Goal: Information Seeking & Learning: Learn about a topic

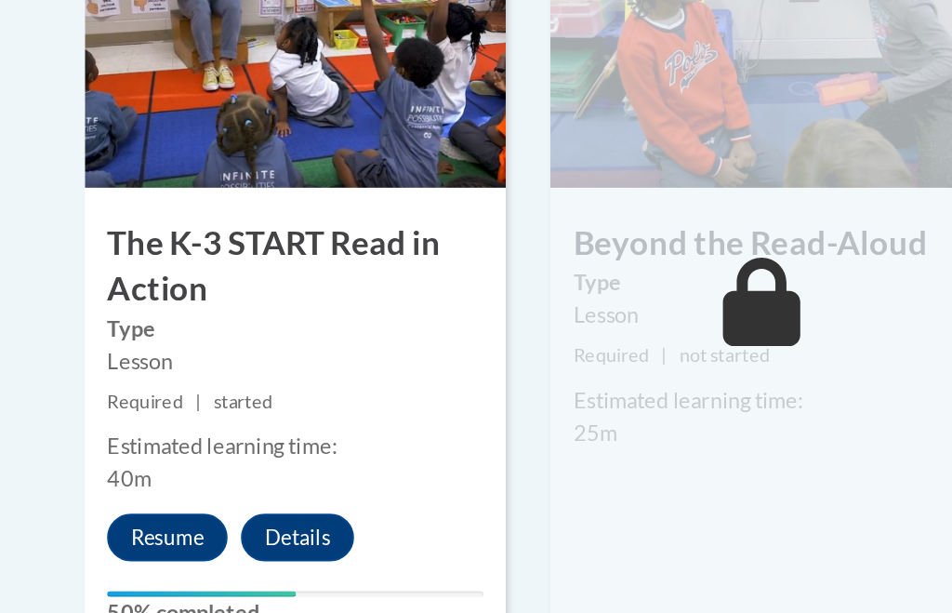
scroll to position [1169, 0]
click at [550, 277] on div "5 Beyond the Read-Aloud Type Lesson Required | not started Estimated learning t…" at bounding box center [475, 363] width 263 height 483
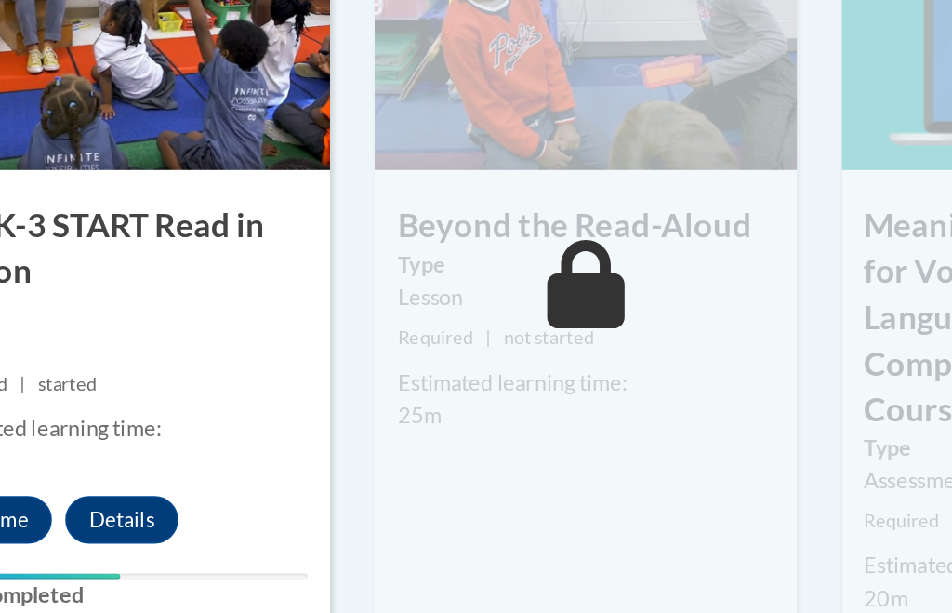
scroll to position [1320, 0]
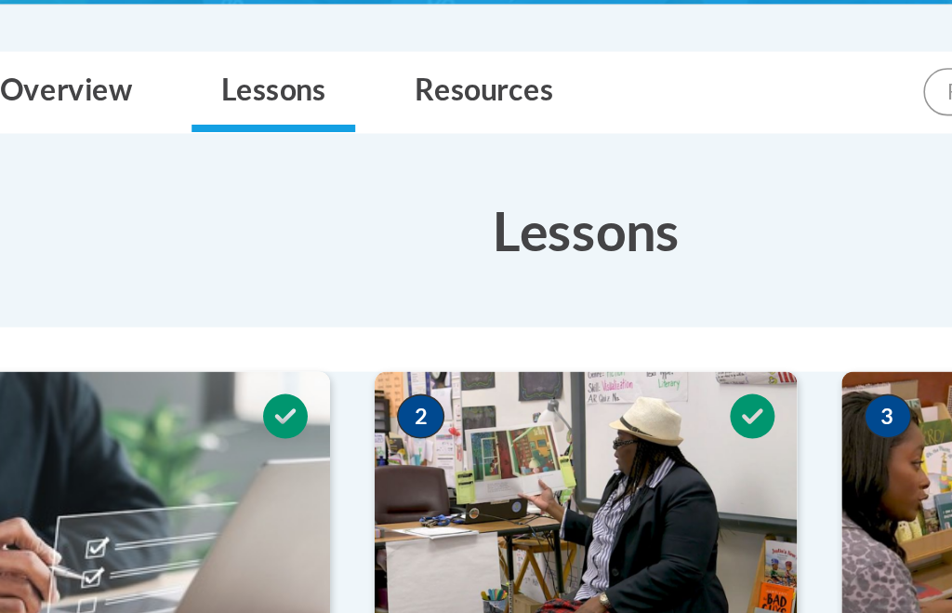
click at [636, 279] on img at bounding box center [767, 325] width 263 height 186
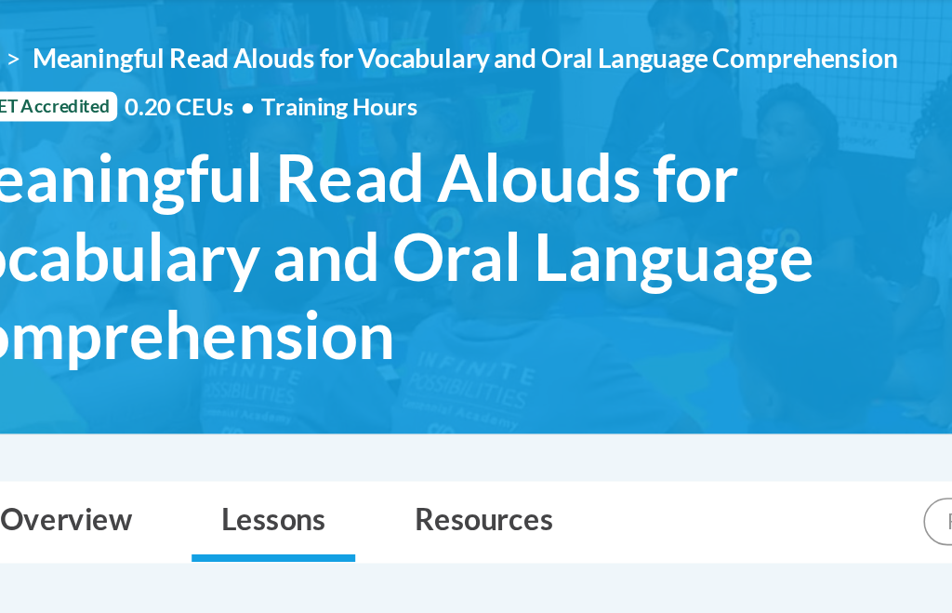
scroll to position [243, 0]
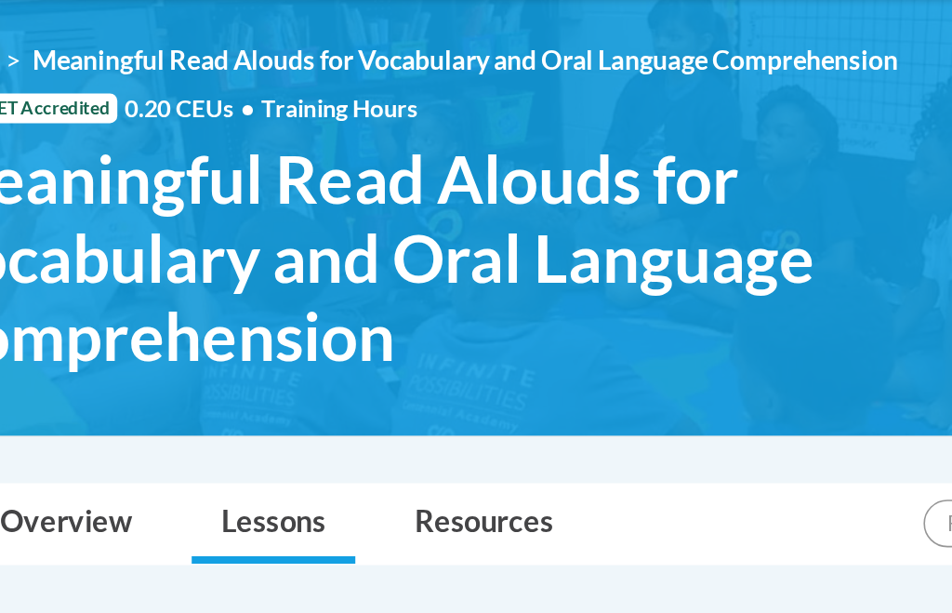
click at [511, 241] on img at bounding box center [476, 135] width 952 height 271
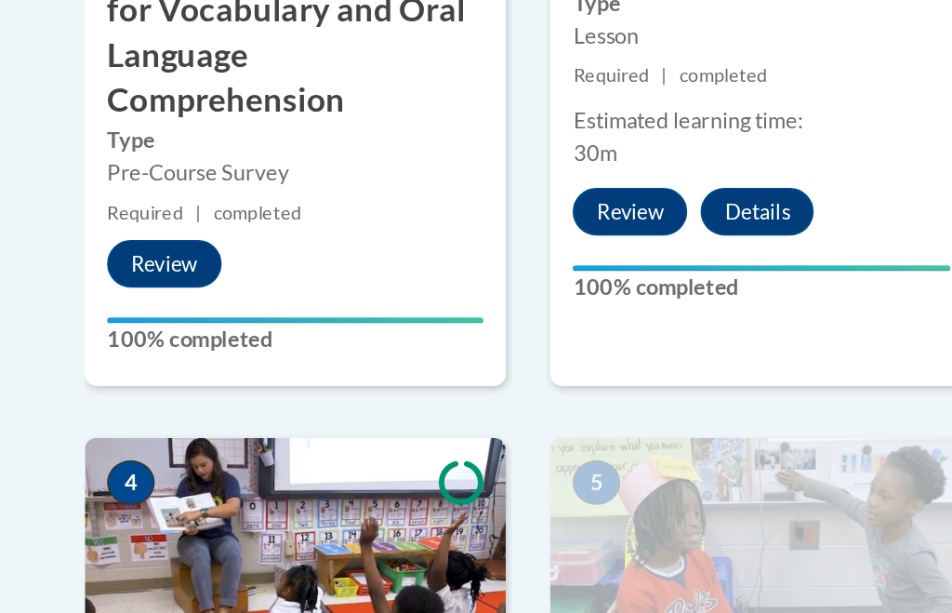
scroll to position [828, 0]
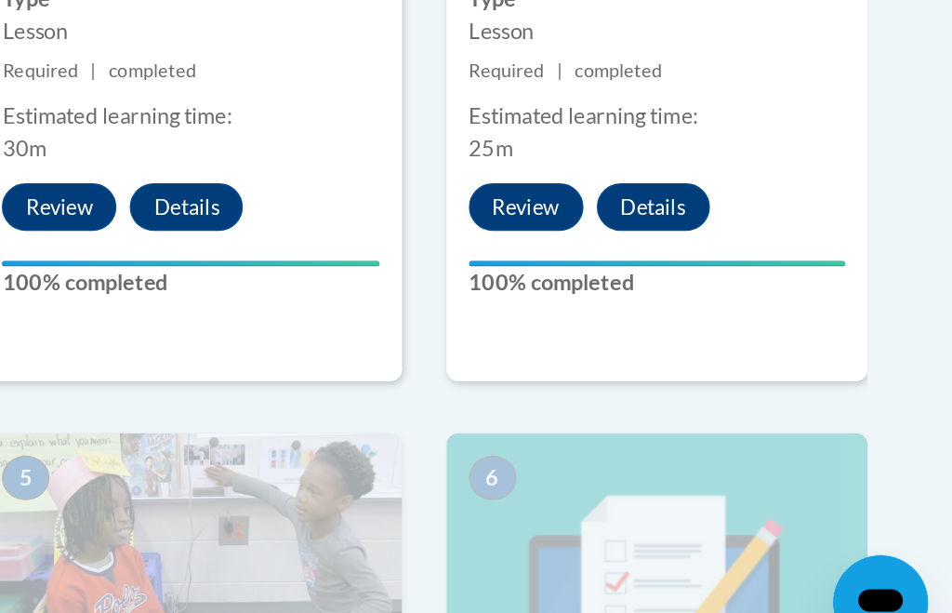
click at [588, 223] on body "This site uses cookies to help improve your learning experience. By continuing …" at bounding box center [476, 307] width 952 height 2271
click at [590, 222] on body "This site uses cookies to help improve your learning experience. By continuing …" at bounding box center [476, 307] width 952 height 2271
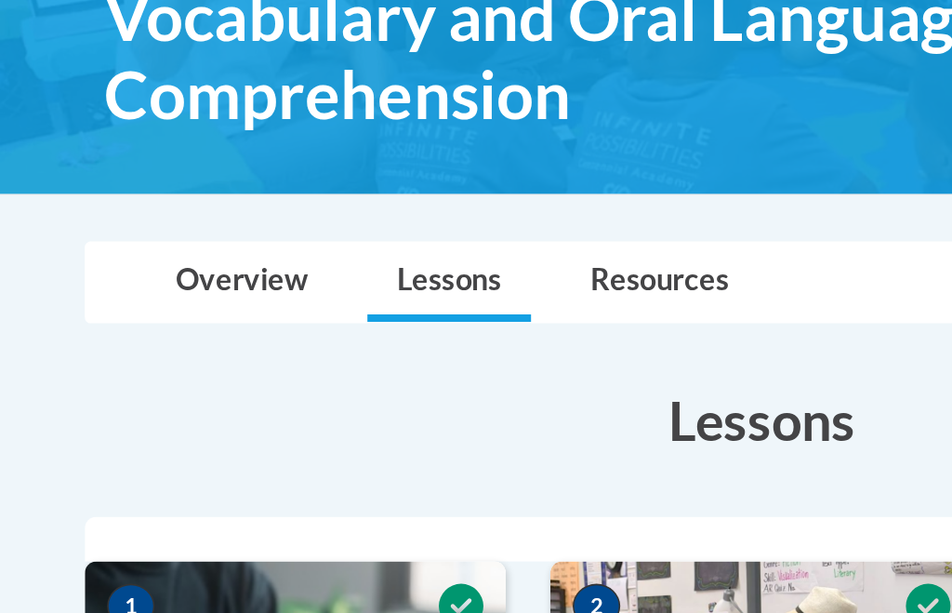
scroll to position [203, 0]
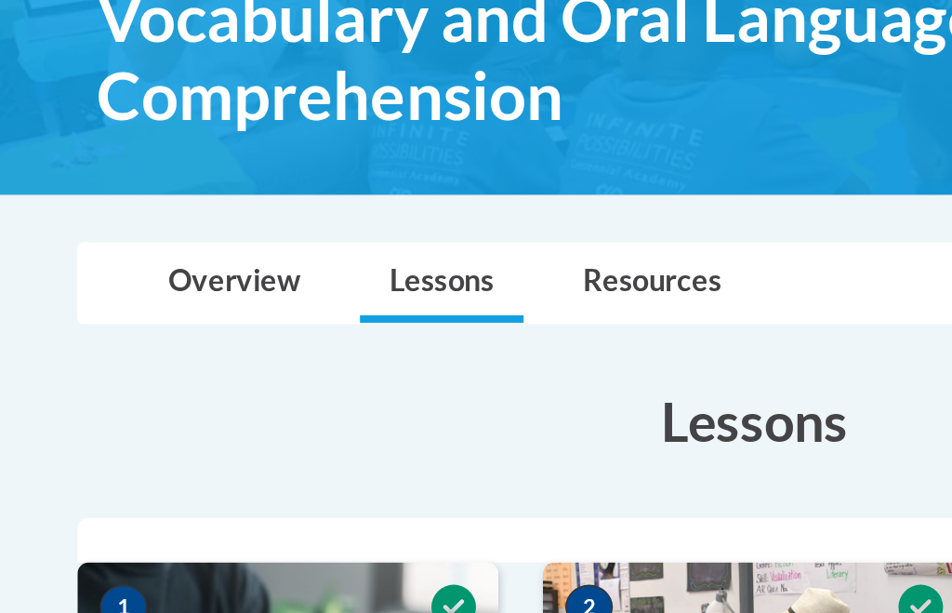
click at [297, 343] on link "Lessons" at bounding box center [281, 367] width 102 height 49
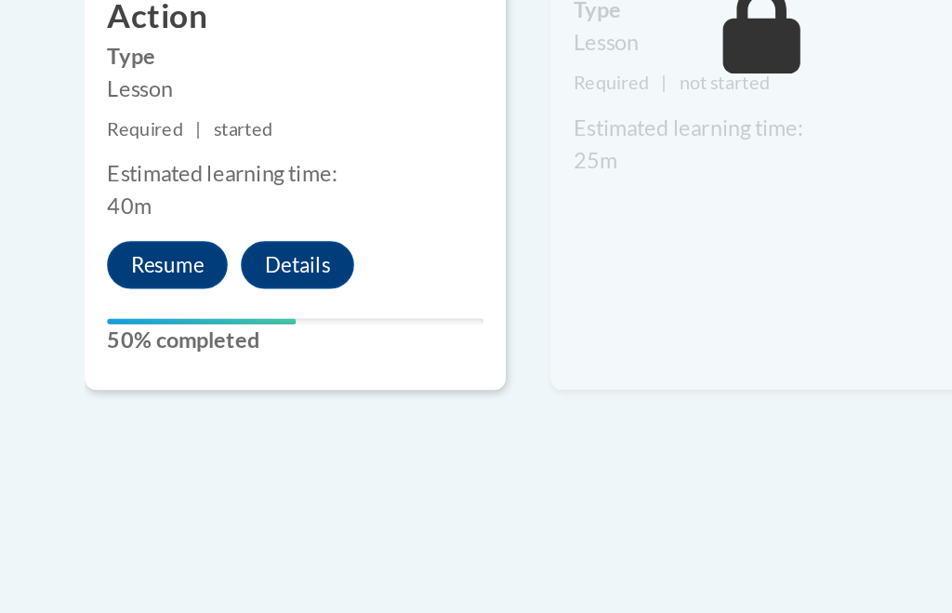
scroll to position [1338, 0]
click at [111, 342] on button "Resume" at bounding box center [104, 357] width 75 height 30
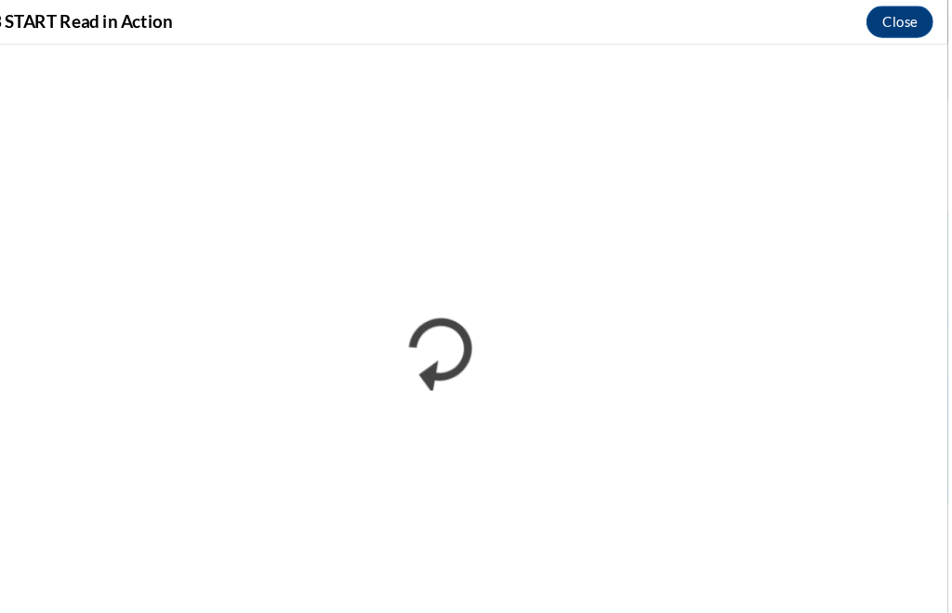
scroll to position [0, 0]
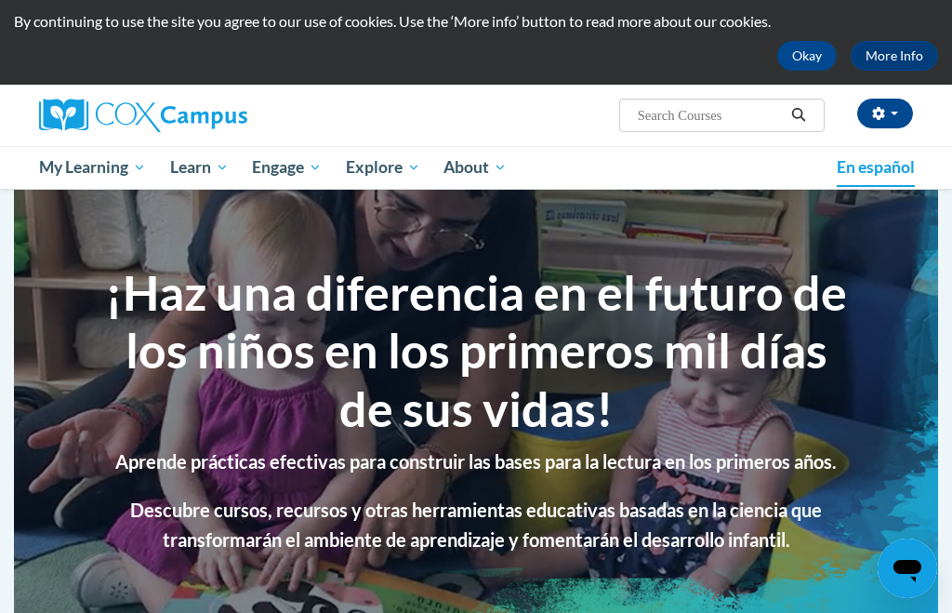
scroll to position [49, 0]
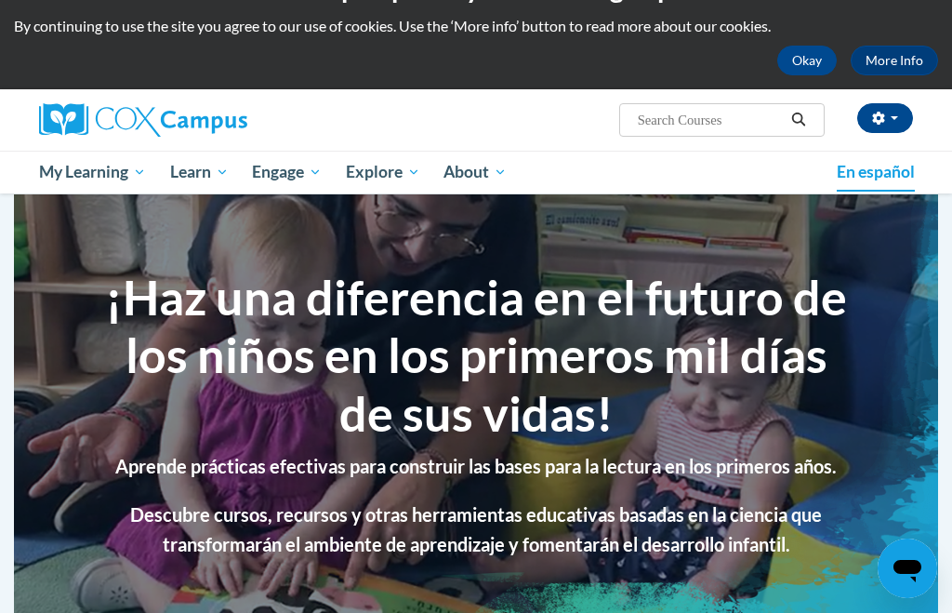
click at [810, 382] on section "¡Haz una diferencia en el futuro de los niños en los primeros mil días de sus v…" at bounding box center [476, 412] width 924 height 437
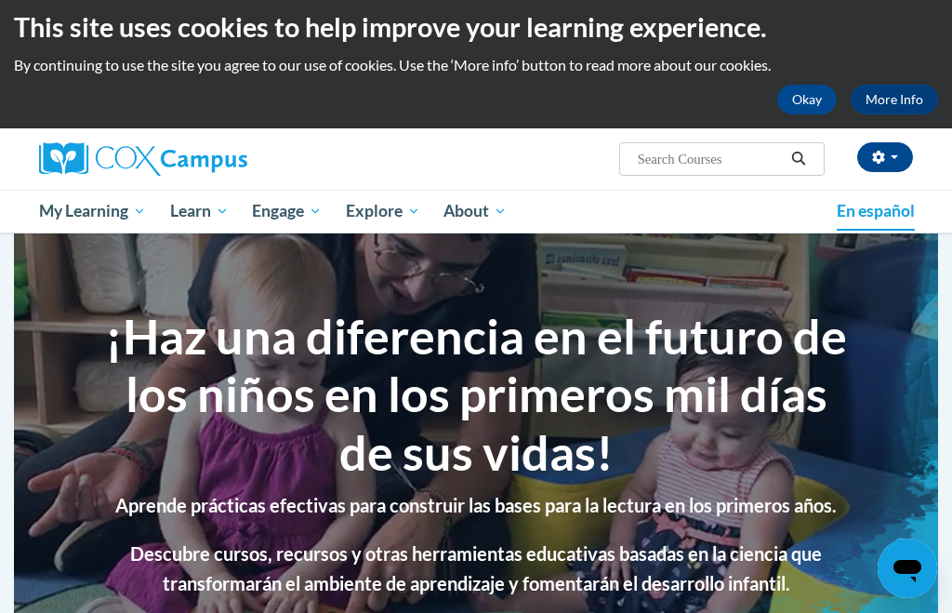
scroll to position [0, 0]
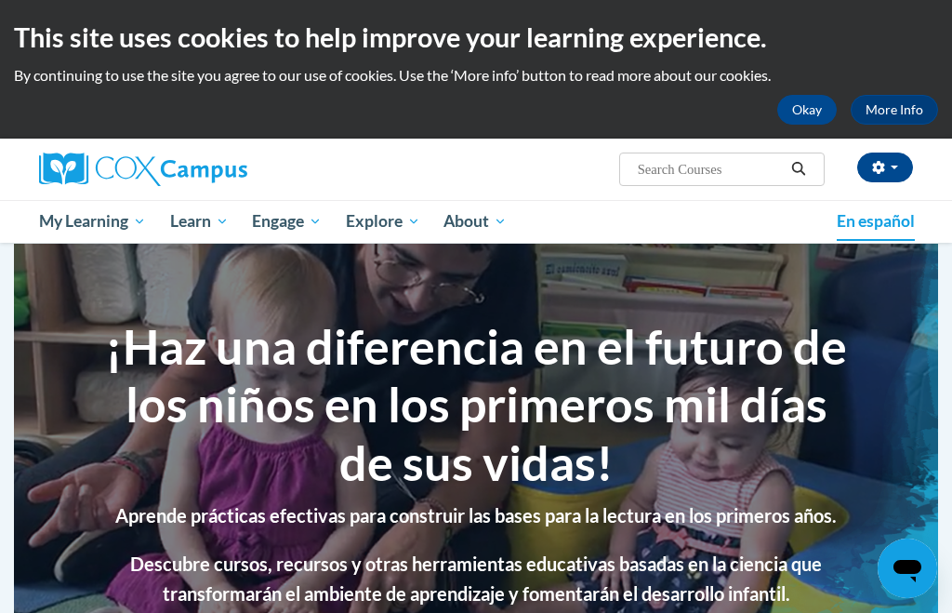
click at [806, 297] on section "¡Haz una diferencia en el futuro de los niños en los primeros mil días de sus v…" at bounding box center [476, 462] width 924 height 437
click at [130, 523] on section "¡Haz una diferencia en el futuro de los niños en los primeros mil días de sus v…" at bounding box center [476, 462] width 924 height 437
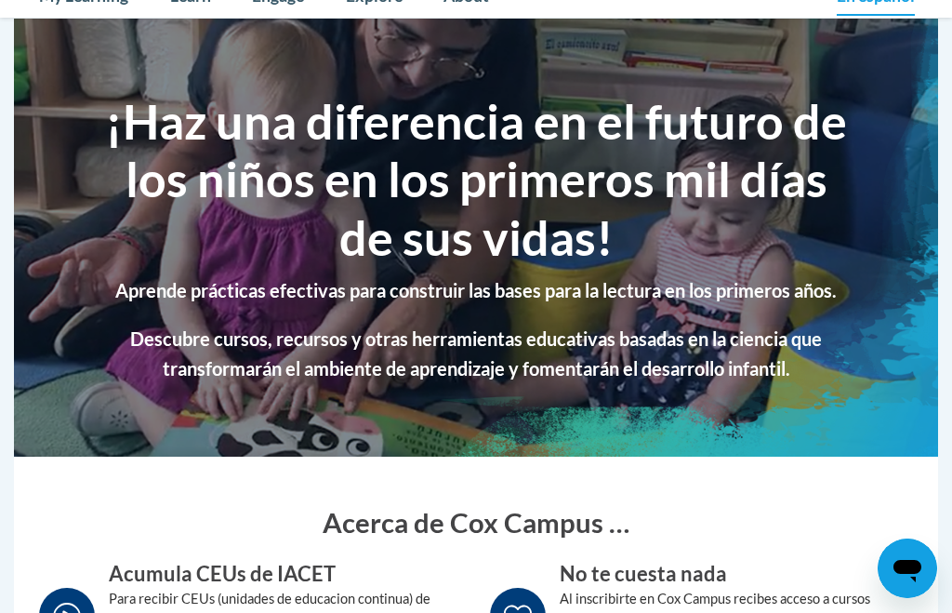
scroll to position [194, 0]
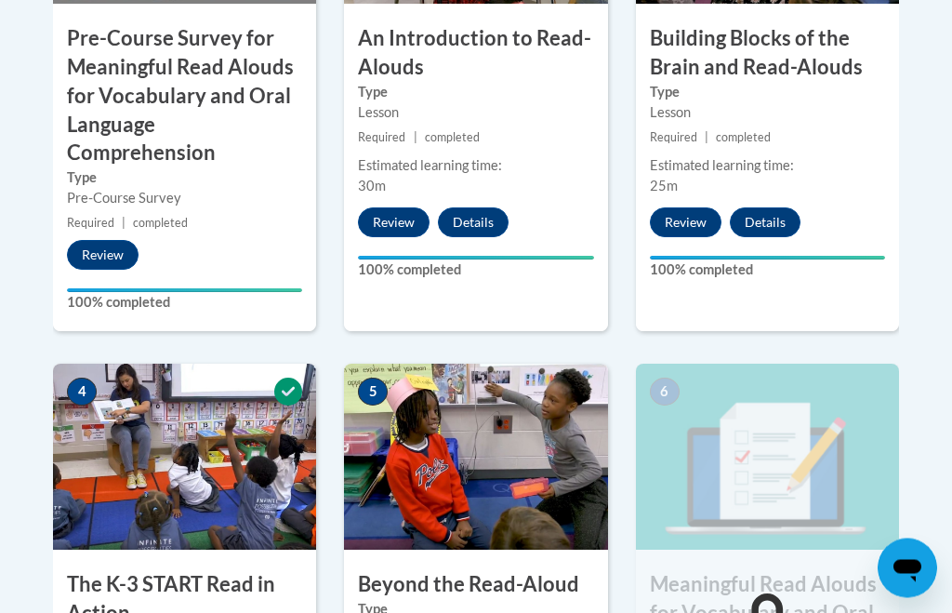
scroll to position [927, 0]
click at [700, 219] on button "Review" at bounding box center [686, 222] width 72 height 30
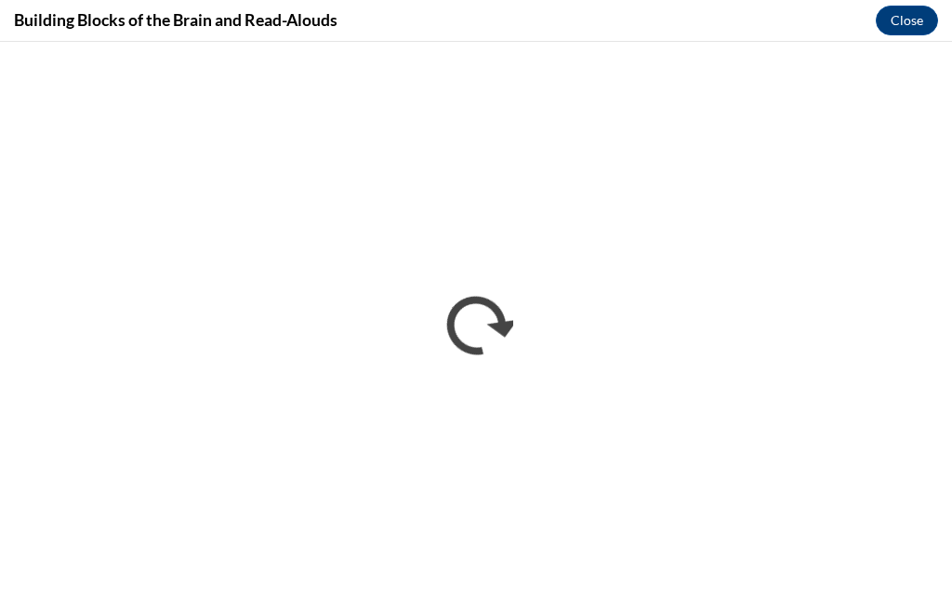
scroll to position [0, 0]
click at [917, 24] on button "Close" at bounding box center [907, 21] width 62 height 30
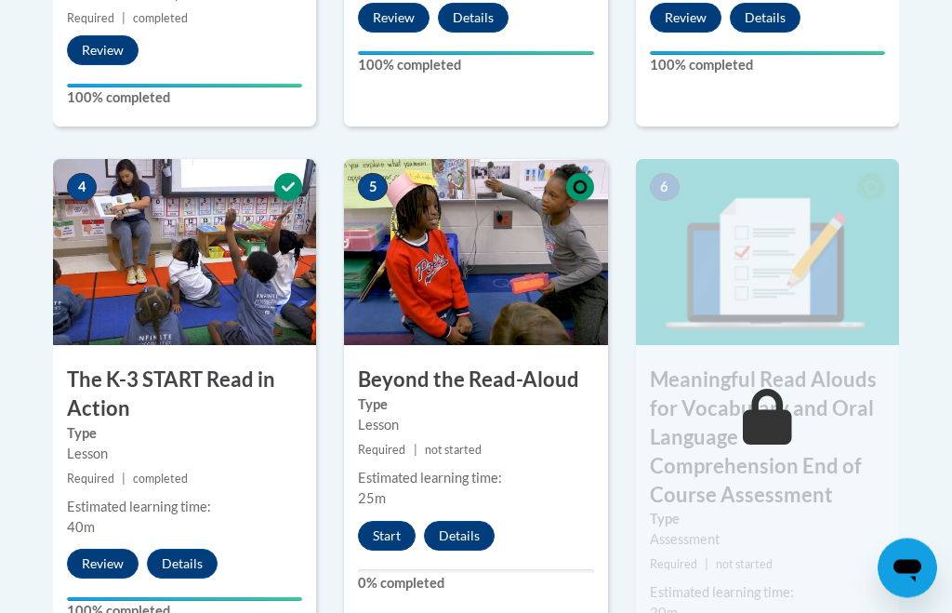
scroll to position [1138, 0]
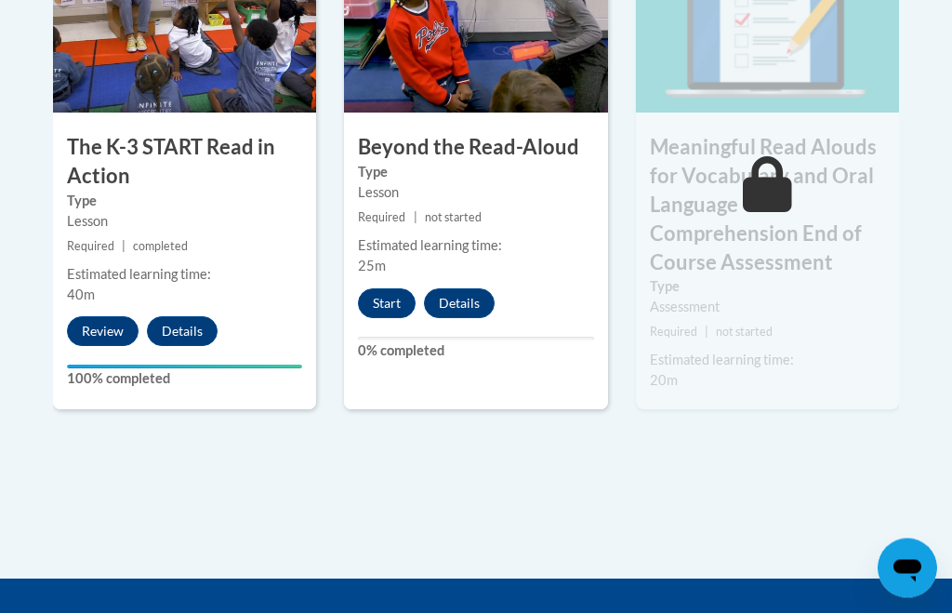
click at [611, 390] on div "5 Beyond the Read-Aloud Type Lesson Required | not started Estimated learning t…" at bounding box center [475, 184] width 291 height 515
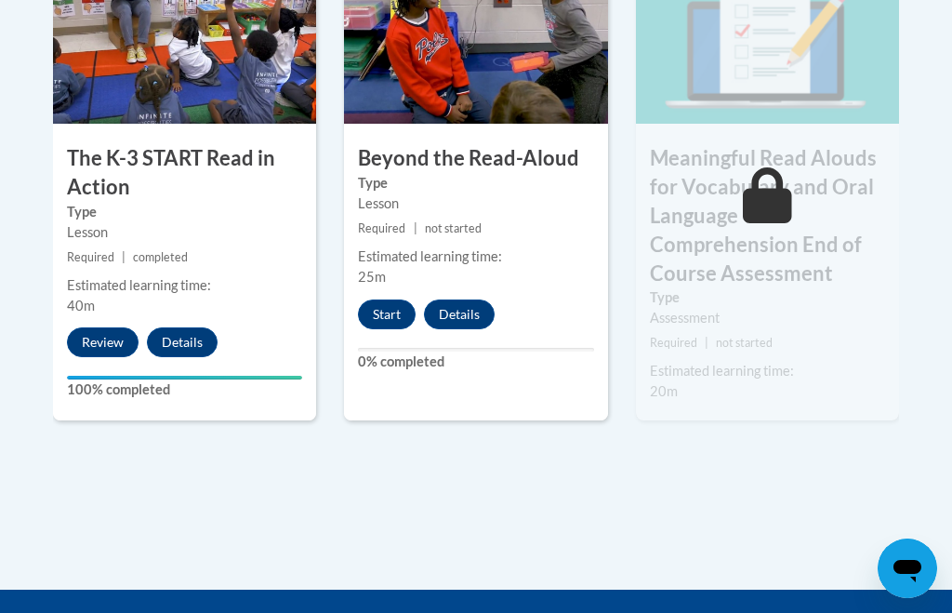
scroll to position [1263, 0]
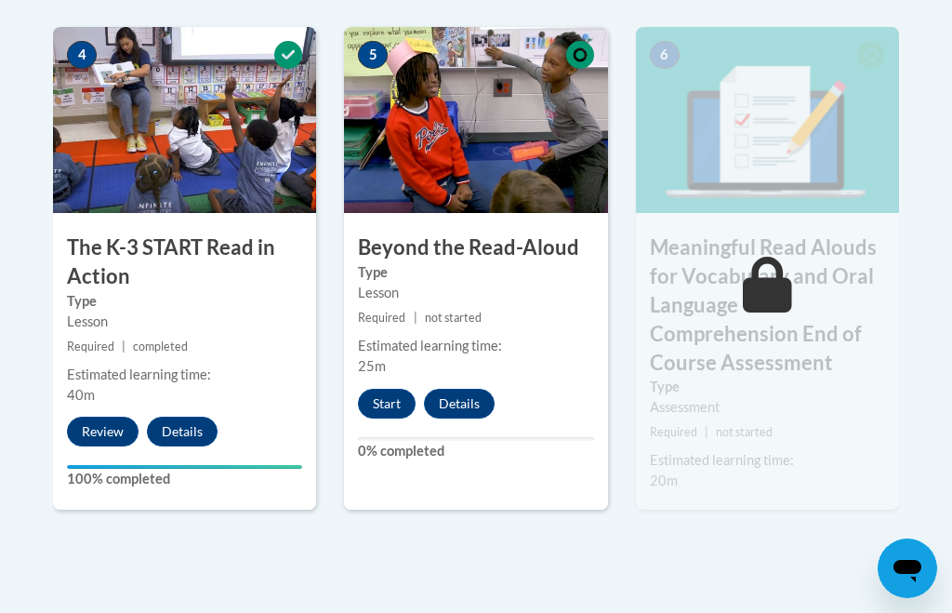
click at [105, 421] on button "Review" at bounding box center [103, 431] width 72 height 30
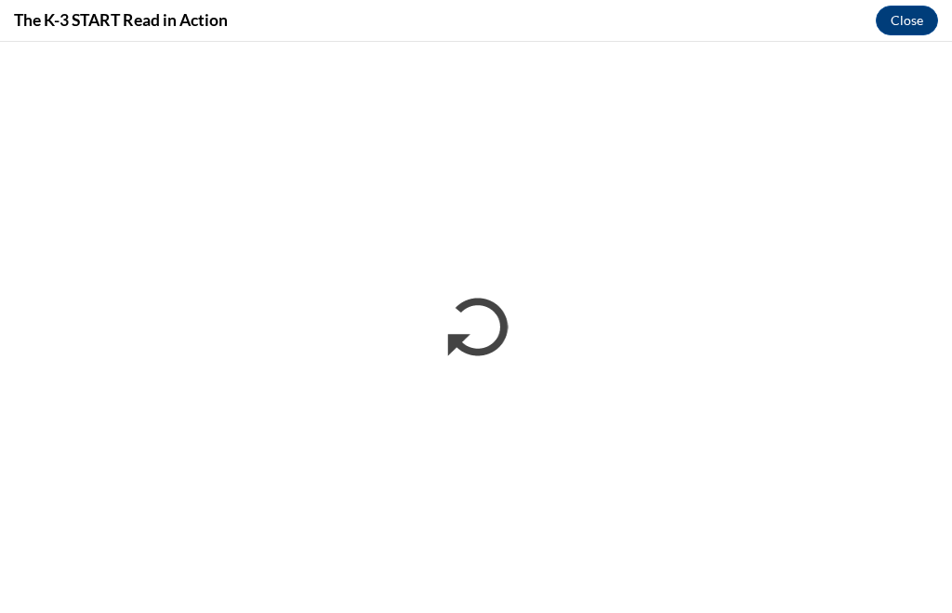
scroll to position [0, 0]
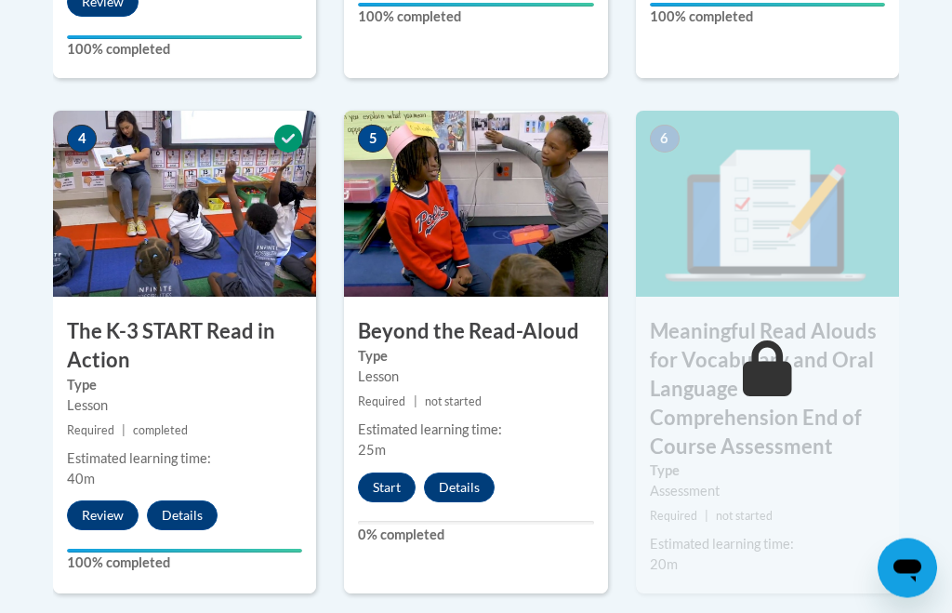
scroll to position [1180, 0]
click at [397, 472] on button "Start" at bounding box center [387, 487] width 58 height 30
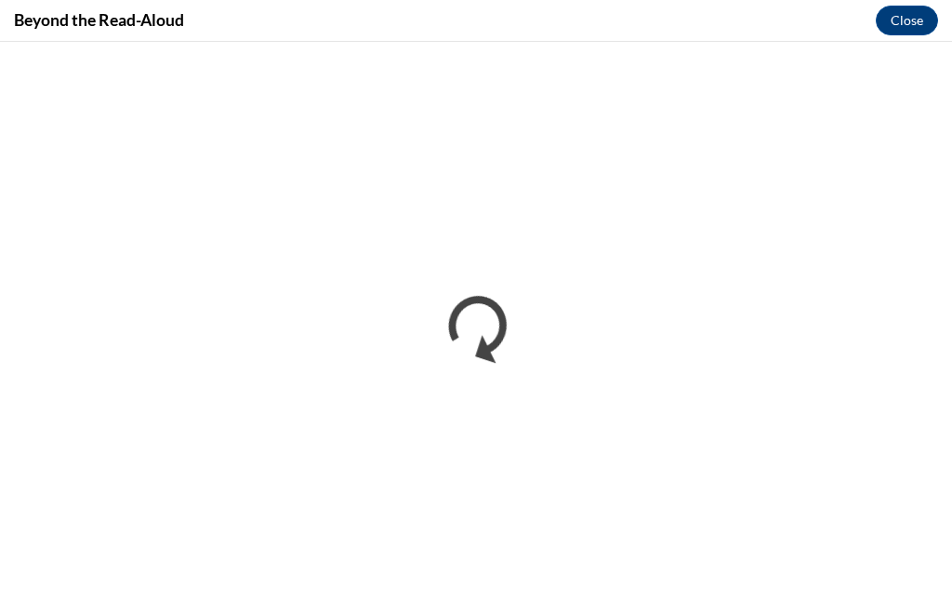
scroll to position [0, 0]
